Goal: Download file/media

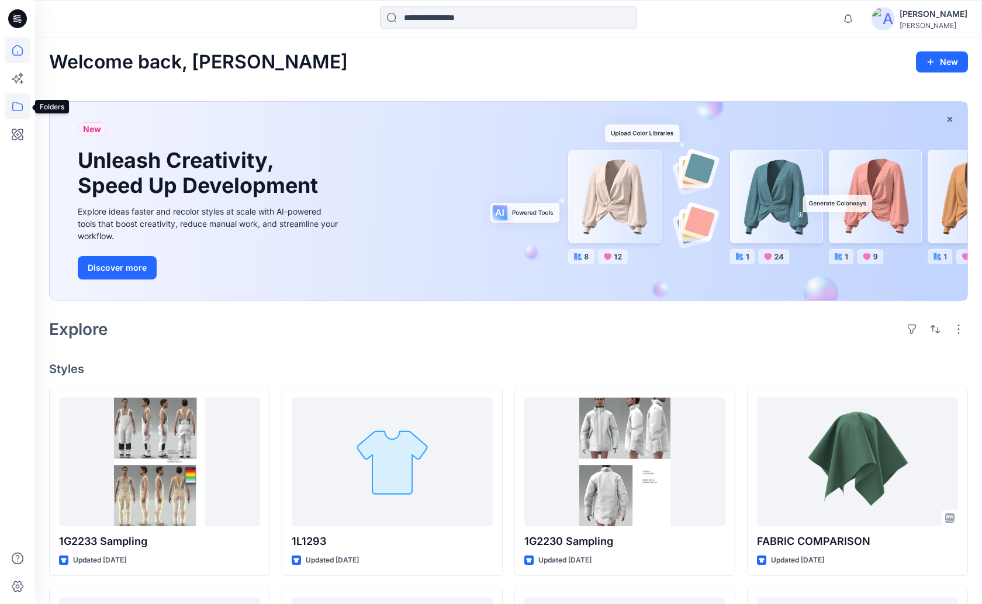
click at [12, 98] on icon at bounding box center [18, 107] width 26 height 26
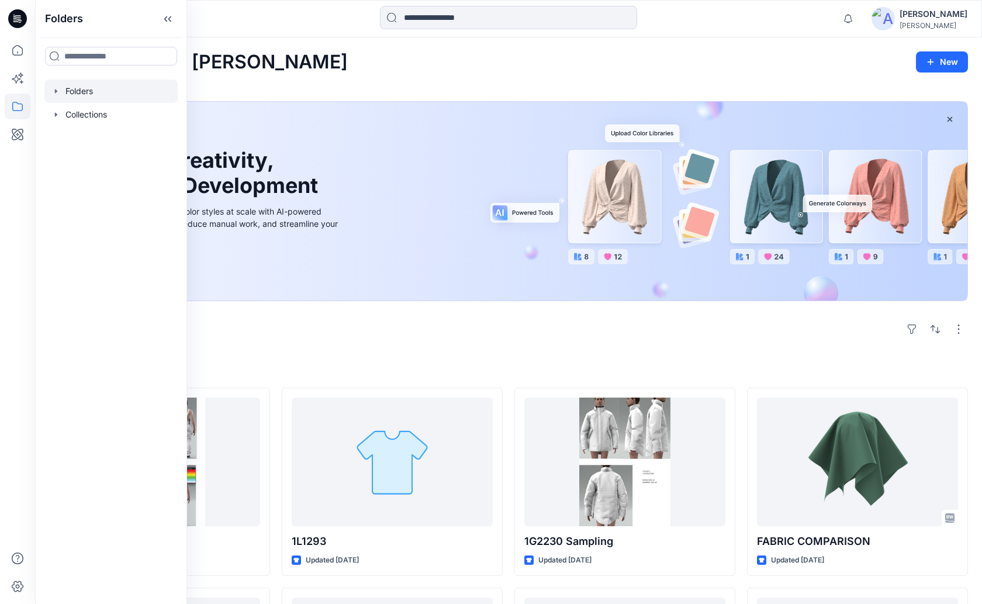
click at [134, 103] on div at bounding box center [110, 114] width 133 height 23
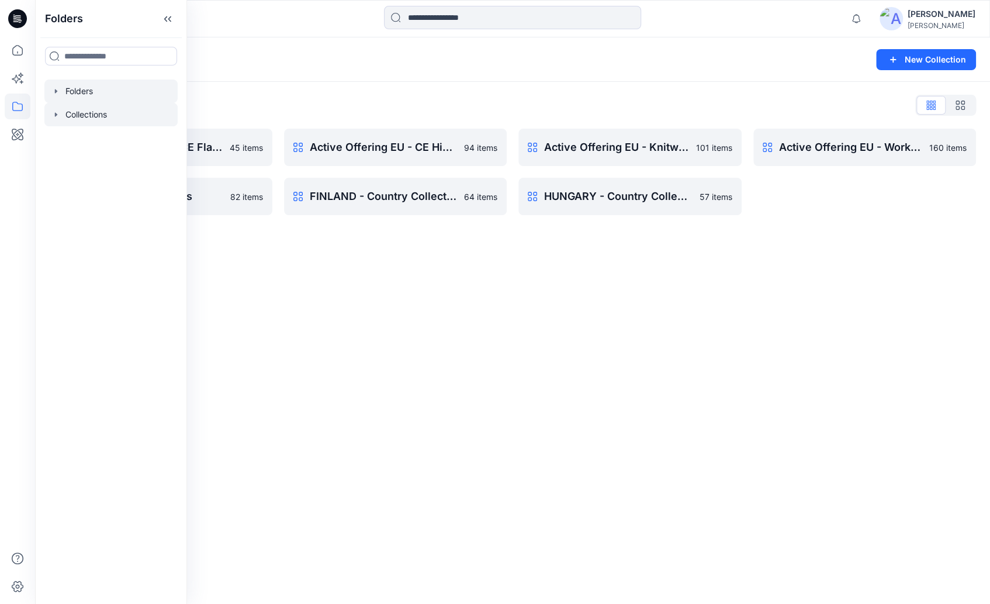
click at [128, 93] on div at bounding box center [110, 91] width 133 height 23
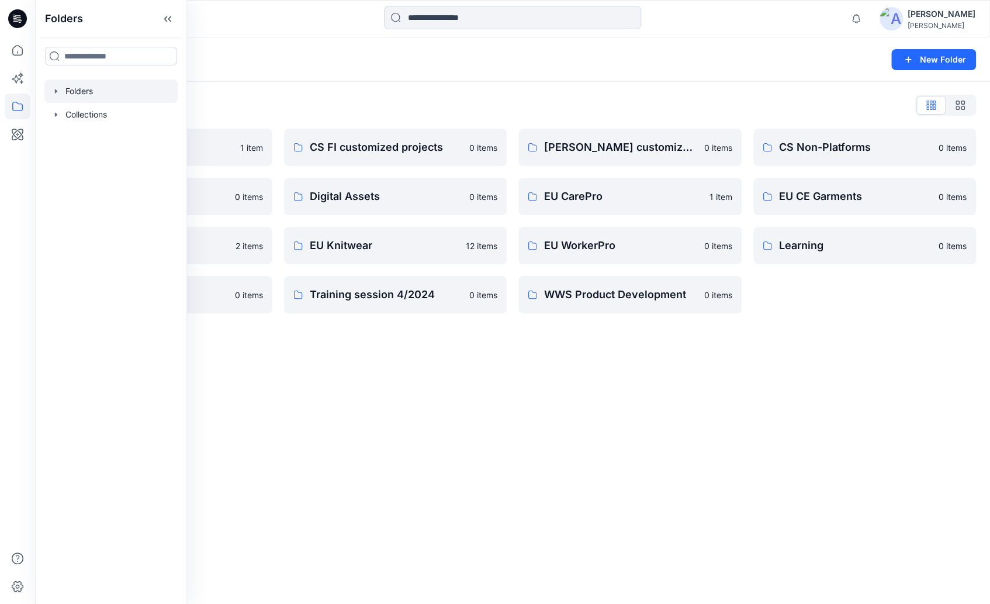
click at [630, 429] on div "Folders New Folder Folders List Archive 1 item Design Base Patterns 0 items EU …" at bounding box center [512, 320] width 955 height 567
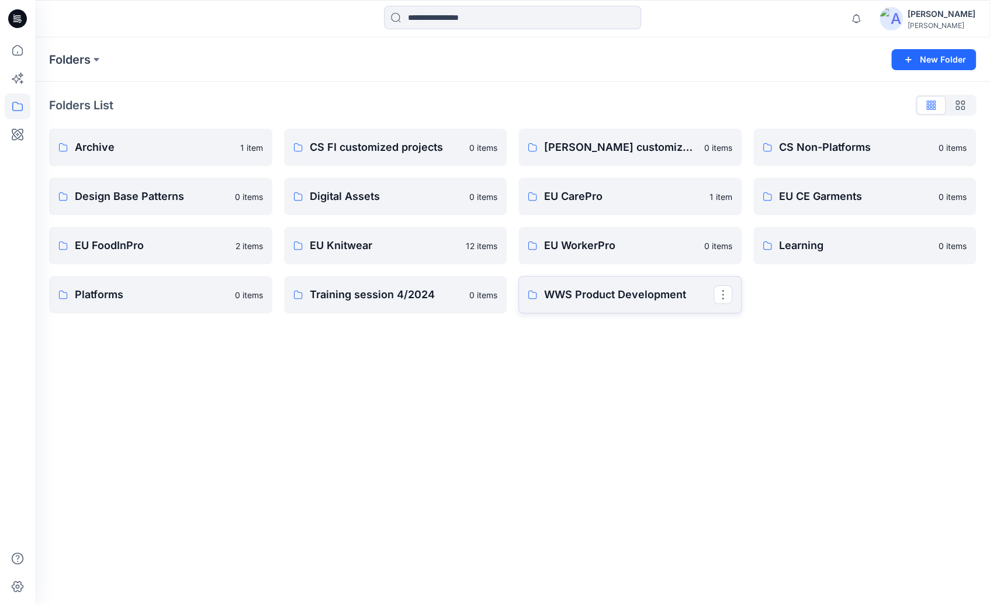
click at [608, 299] on p "WWS Product Development" at bounding box center [629, 295] width 170 height 16
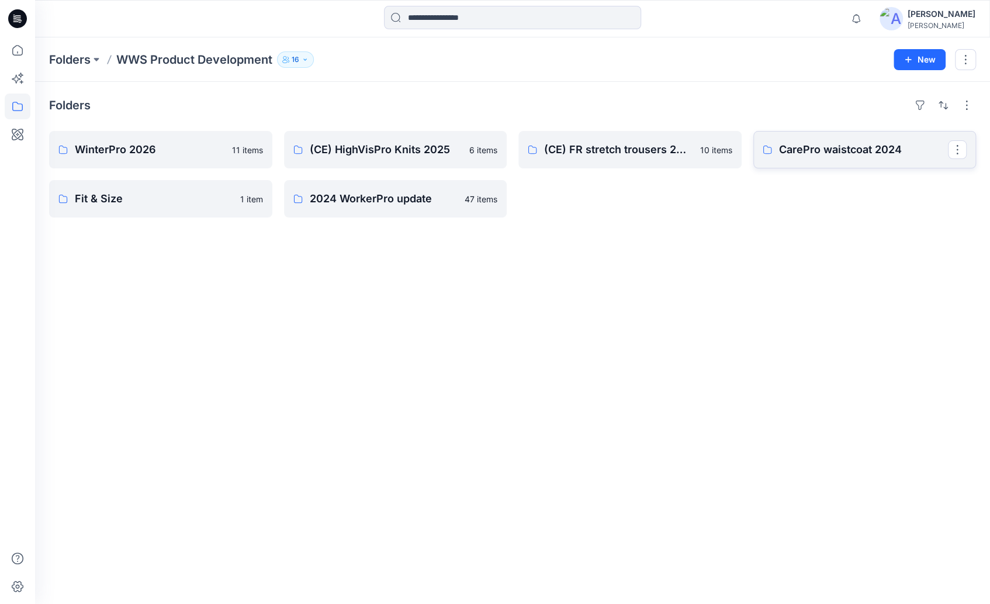
click at [813, 150] on p "CarePro waistcoat 2024" at bounding box center [864, 149] width 170 height 16
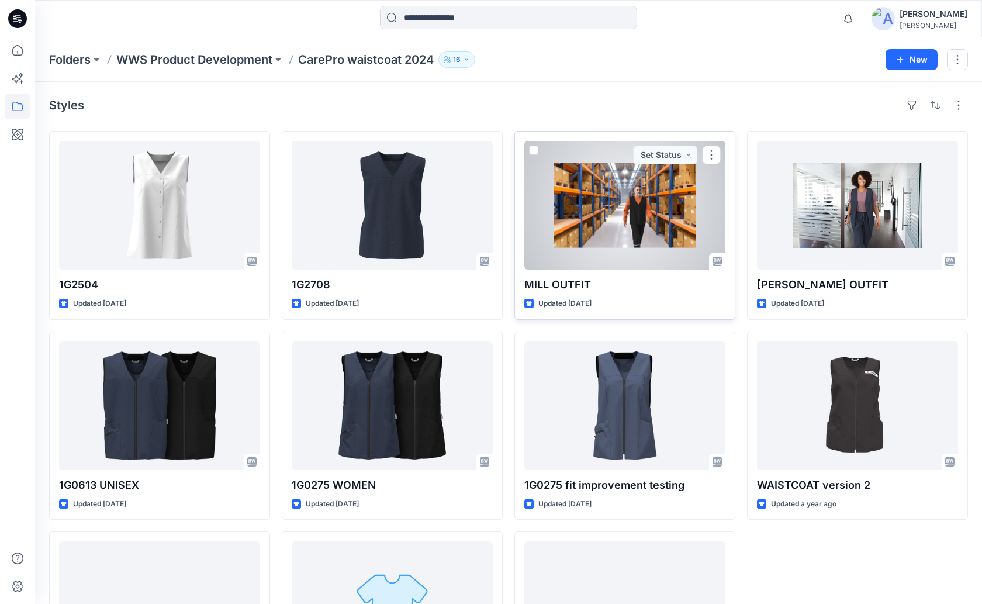
click at [633, 216] on div at bounding box center [624, 205] width 201 height 129
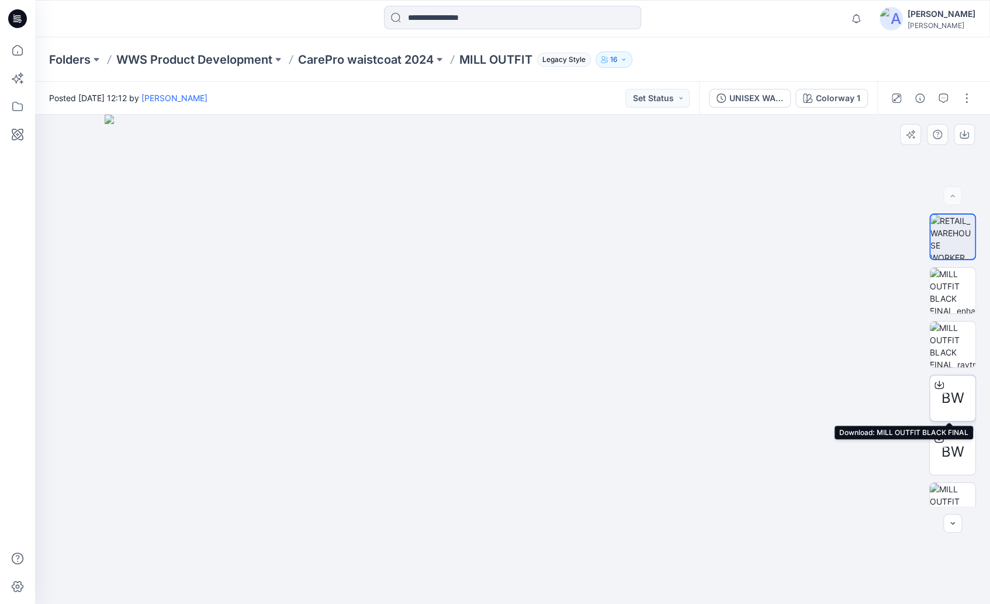
click at [950, 392] on span "BW" at bounding box center [953, 398] width 23 height 21
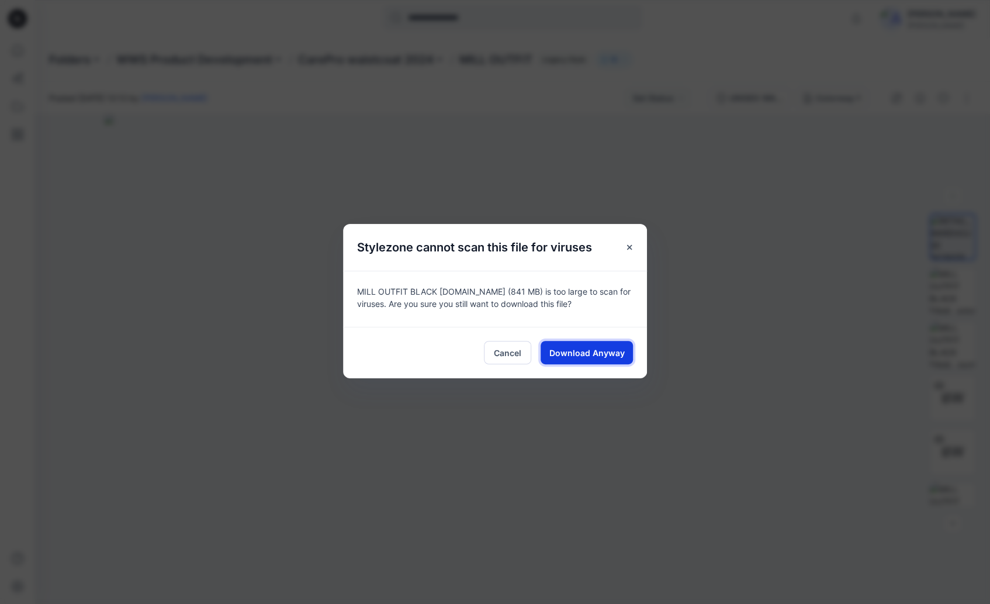
click at [606, 351] on span "Download Anyway" at bounding box center [587, 353] width 75 height 12
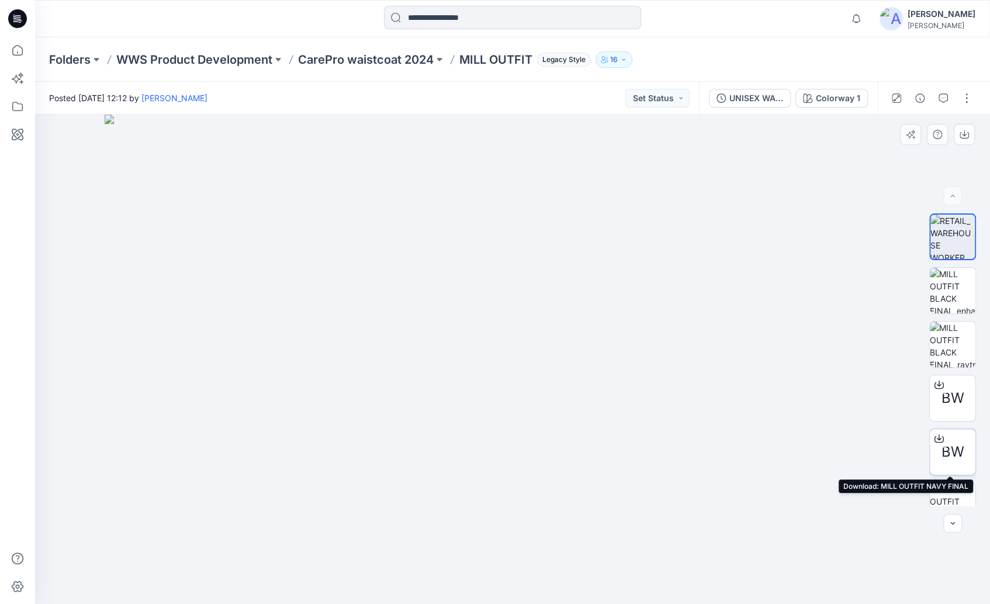
click at [942, 452] on span "BW" at bounding box center [953, 451] width 23 height 21
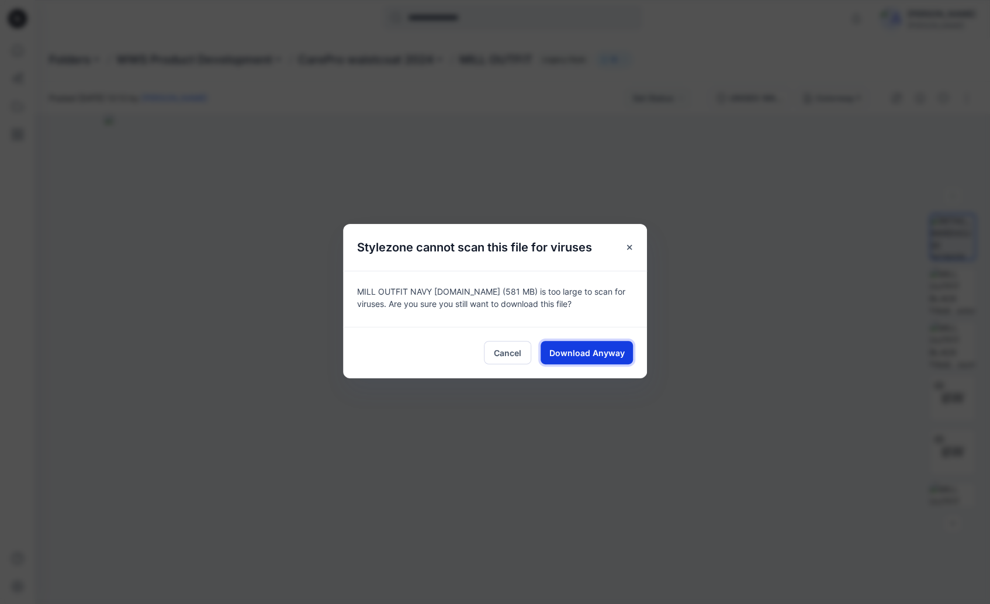
click at [576, 351] on span "Download Anyway" at bounding box center [587, 353] width 75 height 12
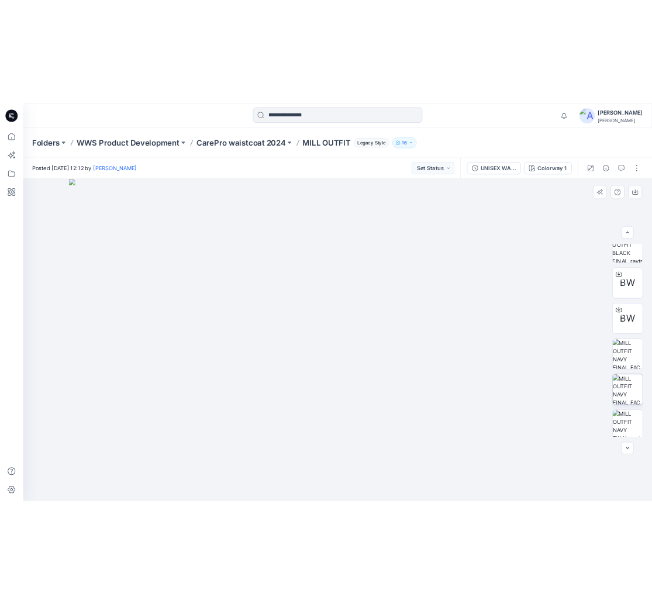
scroll to position [130, 0]
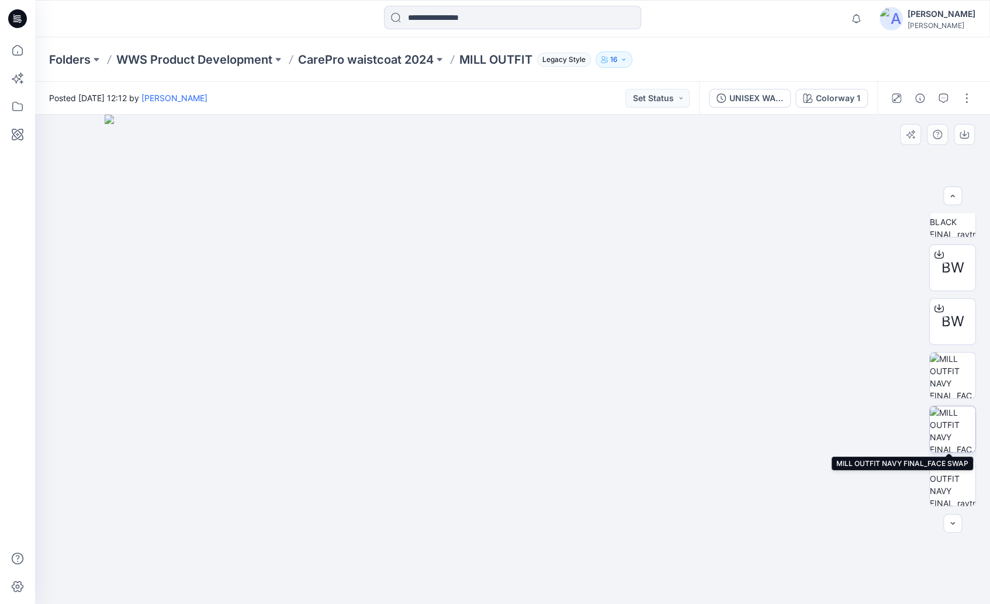
click at [959, 420] on img at bounding box center [953, 429] width 46 height 46
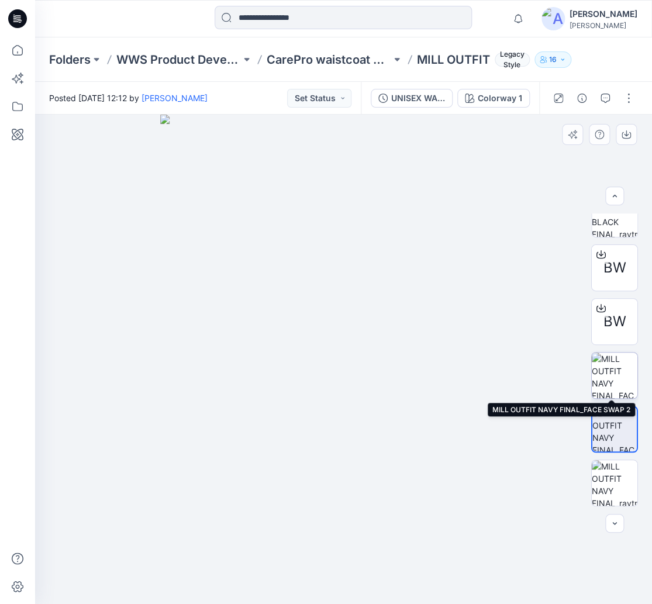
click at [617, 371] on img at bounding box center [615, 376] width 46 height 46
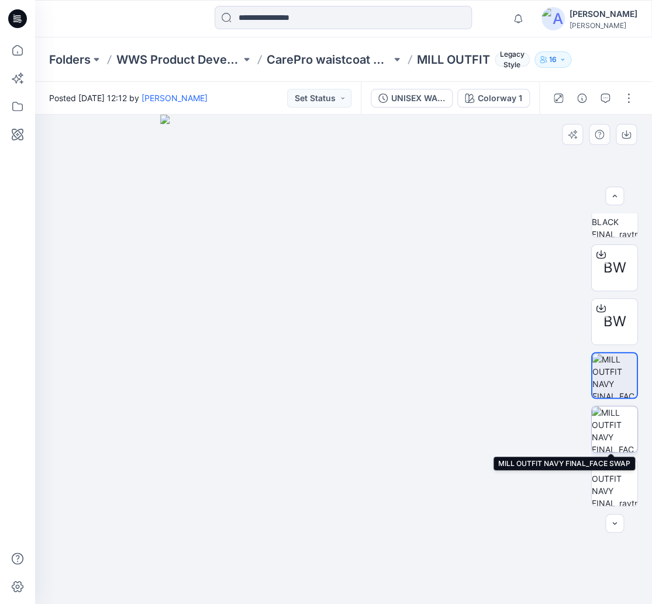
click at [613, 427] on img at bounding box center [615, 429] width 46 height 46
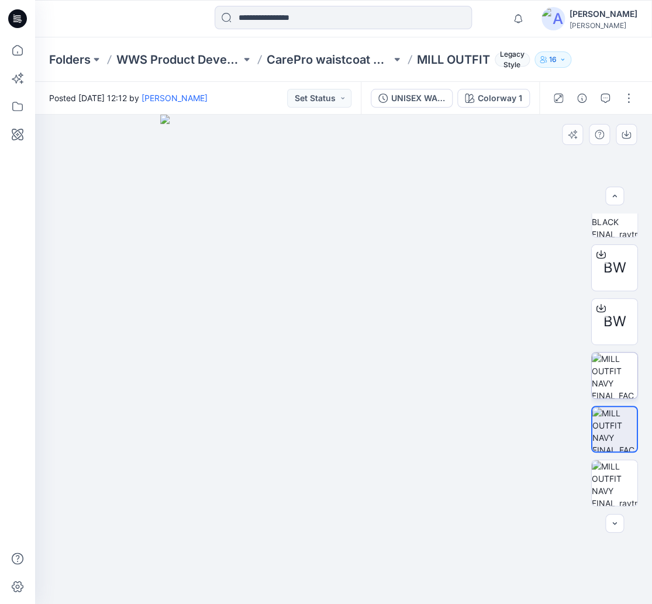
click at [613, 397] on img at bounding box center [615, 376] width 46 height 46
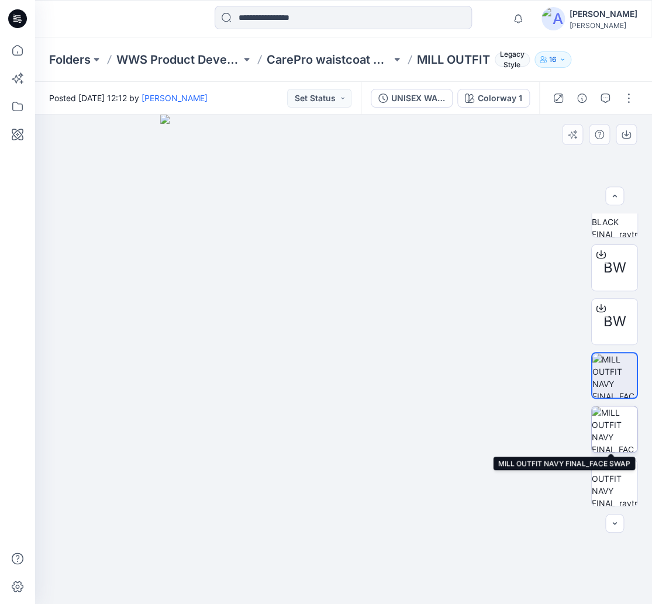
click at [612, 430] on img at bounding box center [615, 429] width 46 height 46
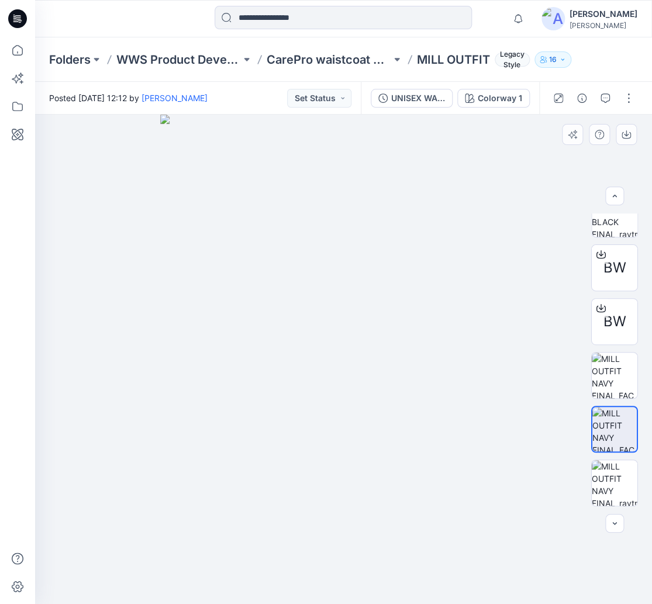
click at [611, 406] on div at bounding box center [614, 429] width 47 height 47
click at [612, 377] on img at bounding box center [615, 376] width 46 height 46
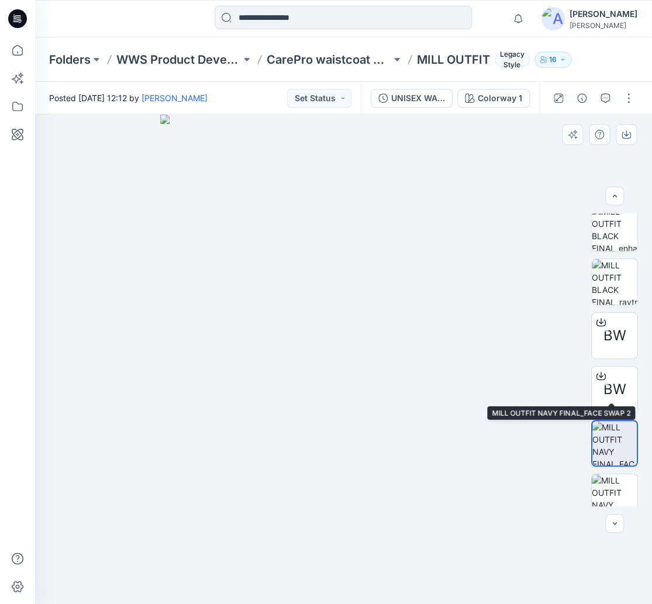
scroll to position [0, 0]
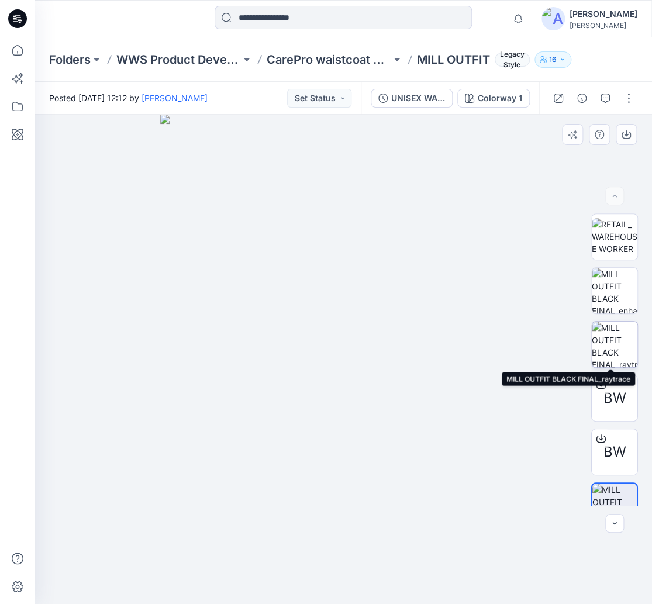
click at [611, 333] on img at bounding box center [615, 345] width 46 height 46
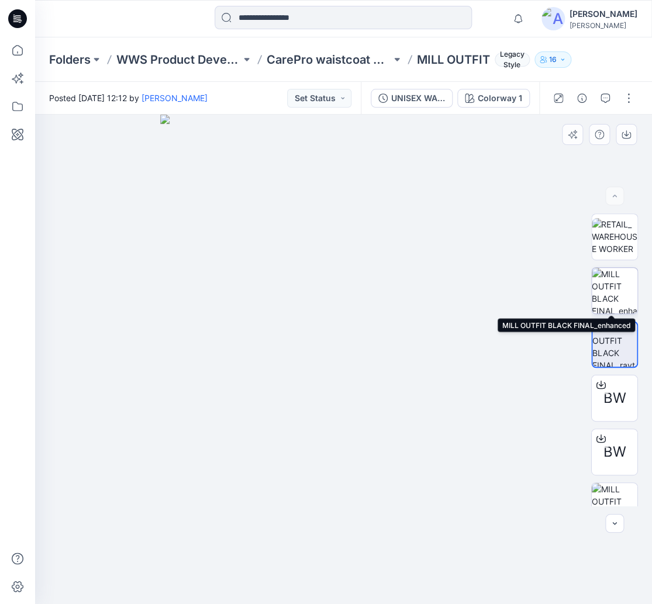
click at [609, 292] on img at bounding box center [615, 291] width 46 height 46
